Goal: Task Accomplishment & Management: Manage account settings

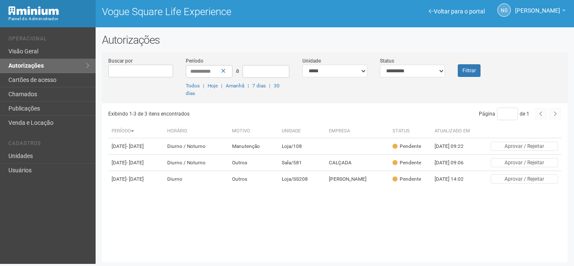
scroll to position [2, 0]
drag, startPoint x: 400, startPoint y: 70, endPoint x: 405, endPoint y: 71, distance: 5.2
click at [400, 70] on select "**********" at bounding box center [412, 71] width 65 height 13
click at [380, 65] on select "**********" at bounding box center [412, 71] width 65 height 13
click at [472, 70] on button "Filtrar" at bounding box center [468, 70] width 23 height 13
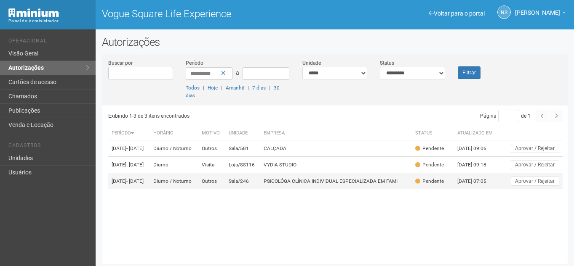
click at [314, 190] on td "PSICOLÓGA CLÍNICA INDIVIDUAL ESPECIALIZADA EM FAMI" at bounding box center [335, 181] width 151 height 16
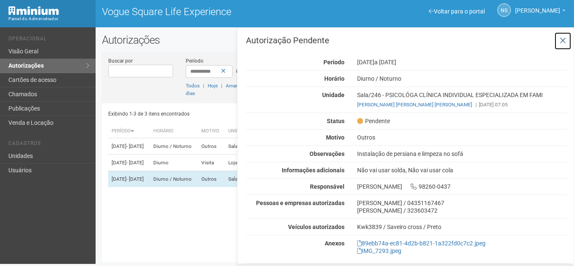
click at [561, 43] on icon at bounding box center [562, 41] width 6 height 8
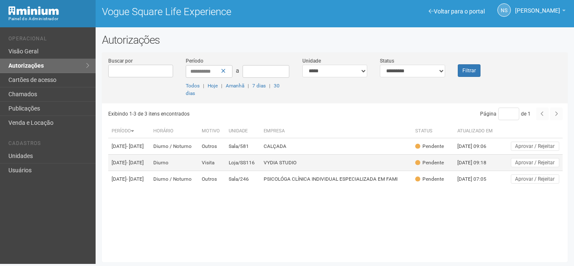
click at [290, 164] on td "VYDIA STUDIO" at bounding box center [335, 163] width 151 height 16
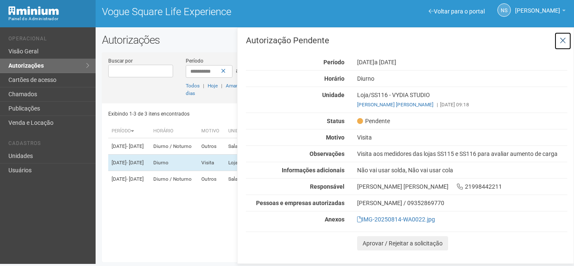
click at [562, 33] on button at bounding box center [562, 41] width 17 height 18
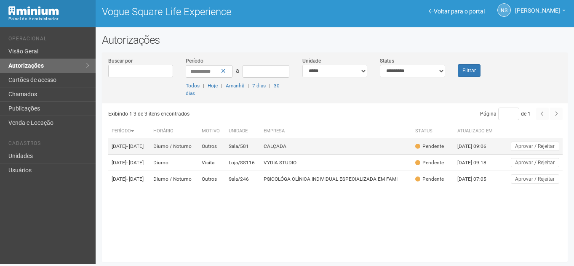
click at [381, 147] on td "CALÇADA" at bounding box center [335, 146] width 151 height 16
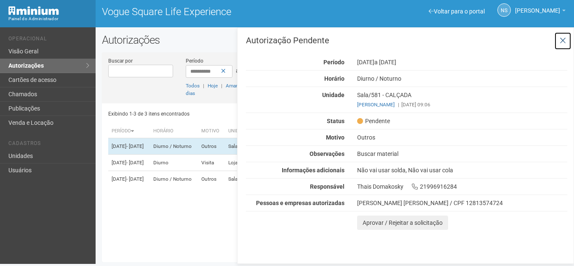
click at [566, 43] on button at bounding box center [562, 41] width 17 height 18
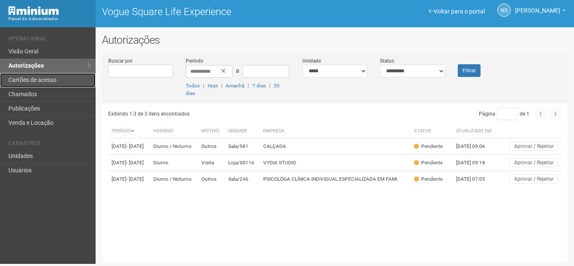
click at [59, 80] on link "Cartões de acesso" at bounding box center [48, 80] width 96 height 14
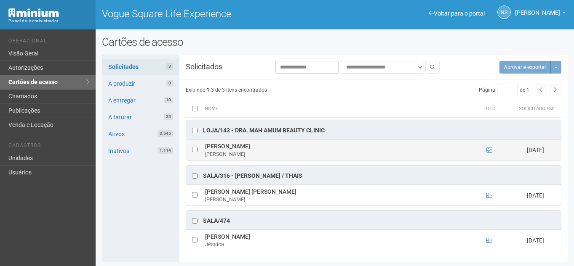
scroll to position [1, 0]
